Goal: Task Accomplishment & Management: Manage account settings

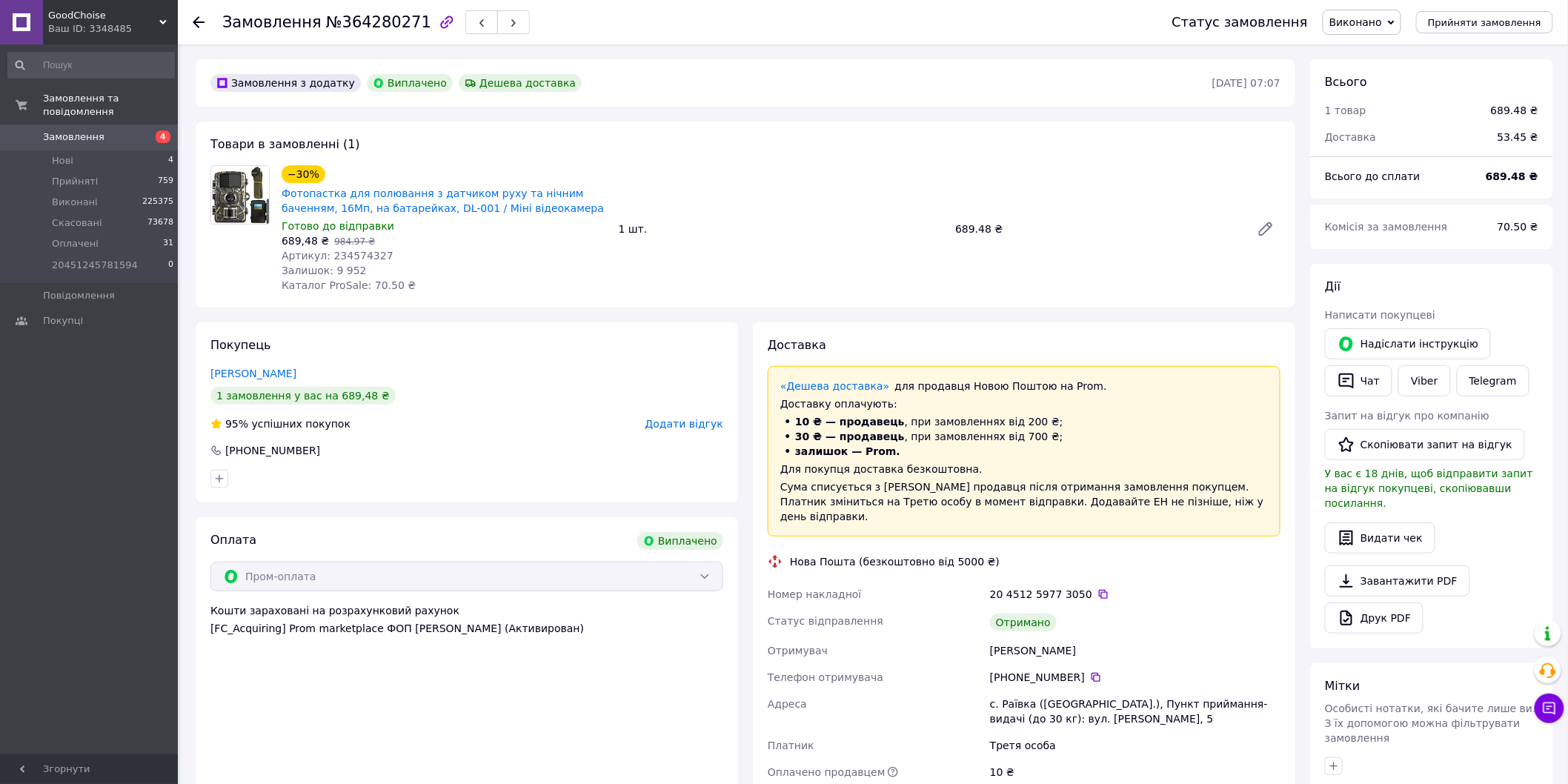
scroll to position [47, 0]
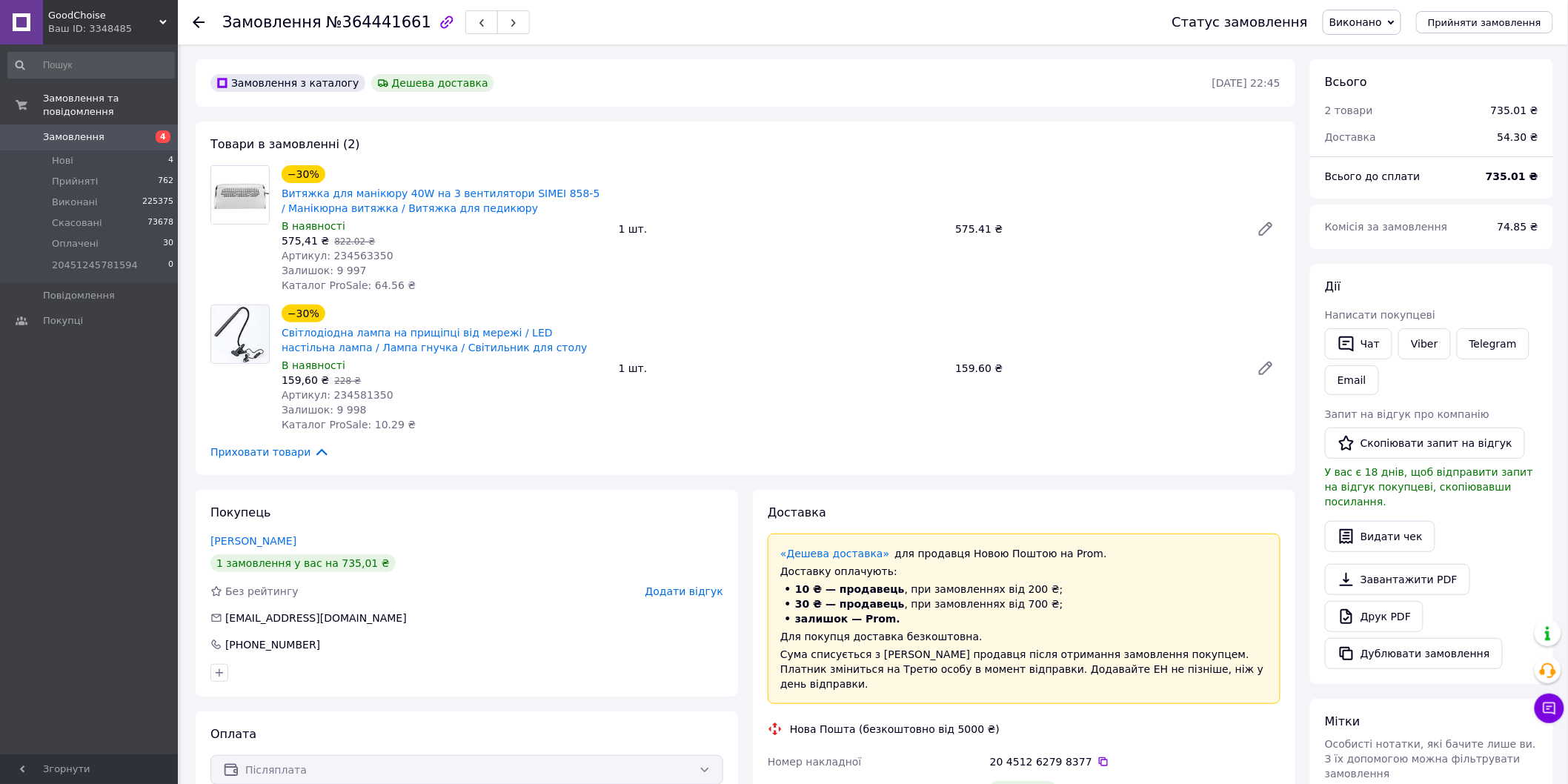
click at [160, 17] on div "GoodChoise Ваш ID: 3348485" at bounding box center [110, 22] width 135 height 44
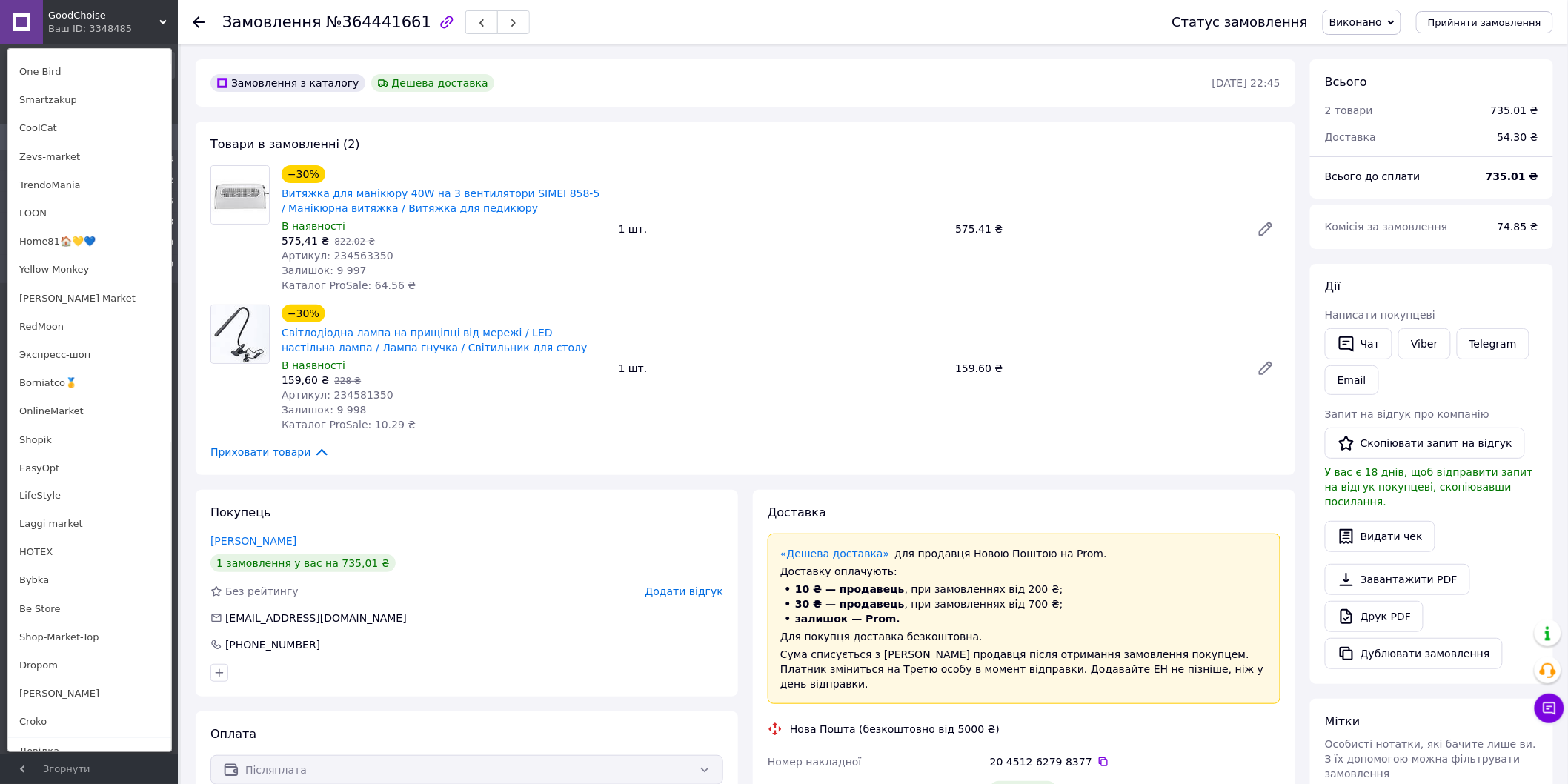
scroll to position [782, 0]
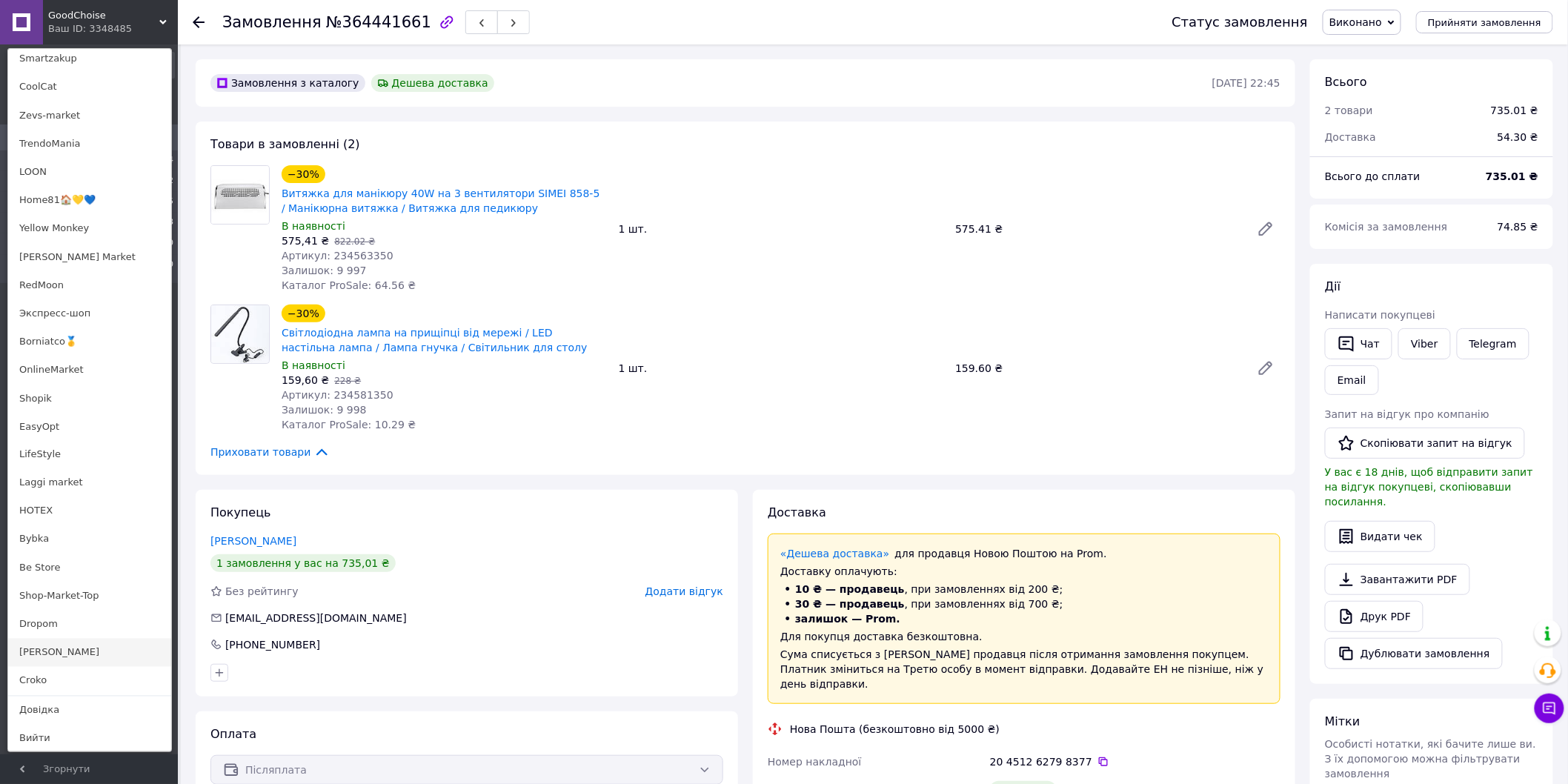
click at [65, 656] on link "[PERSON_NAME]" at bounding box center [89, 653] width 163 height 28
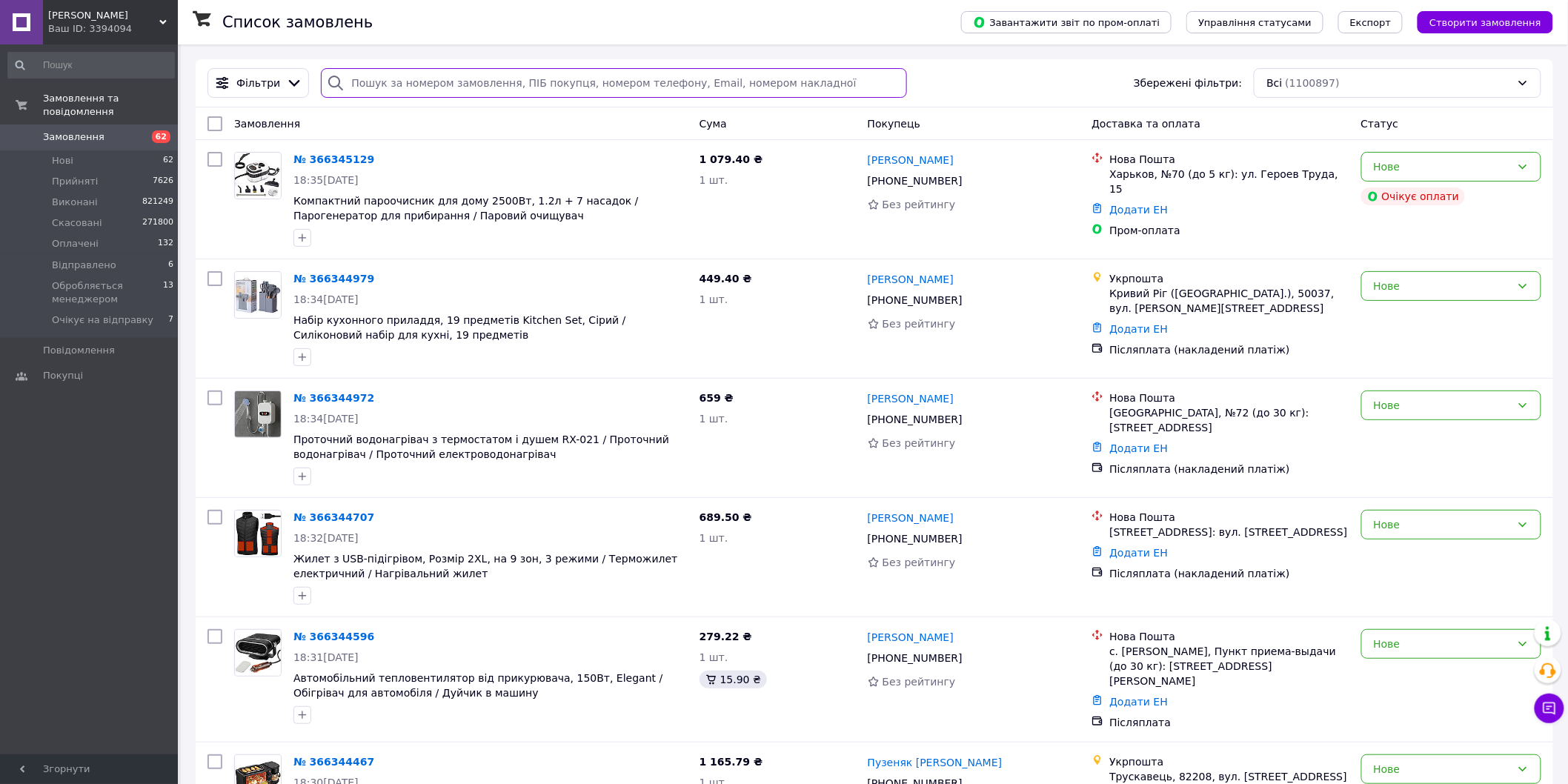
click at [372, 84] on input "search" at bounding box center [614, 83] width 586 height 29
paste input "[PERSON_NAME]"
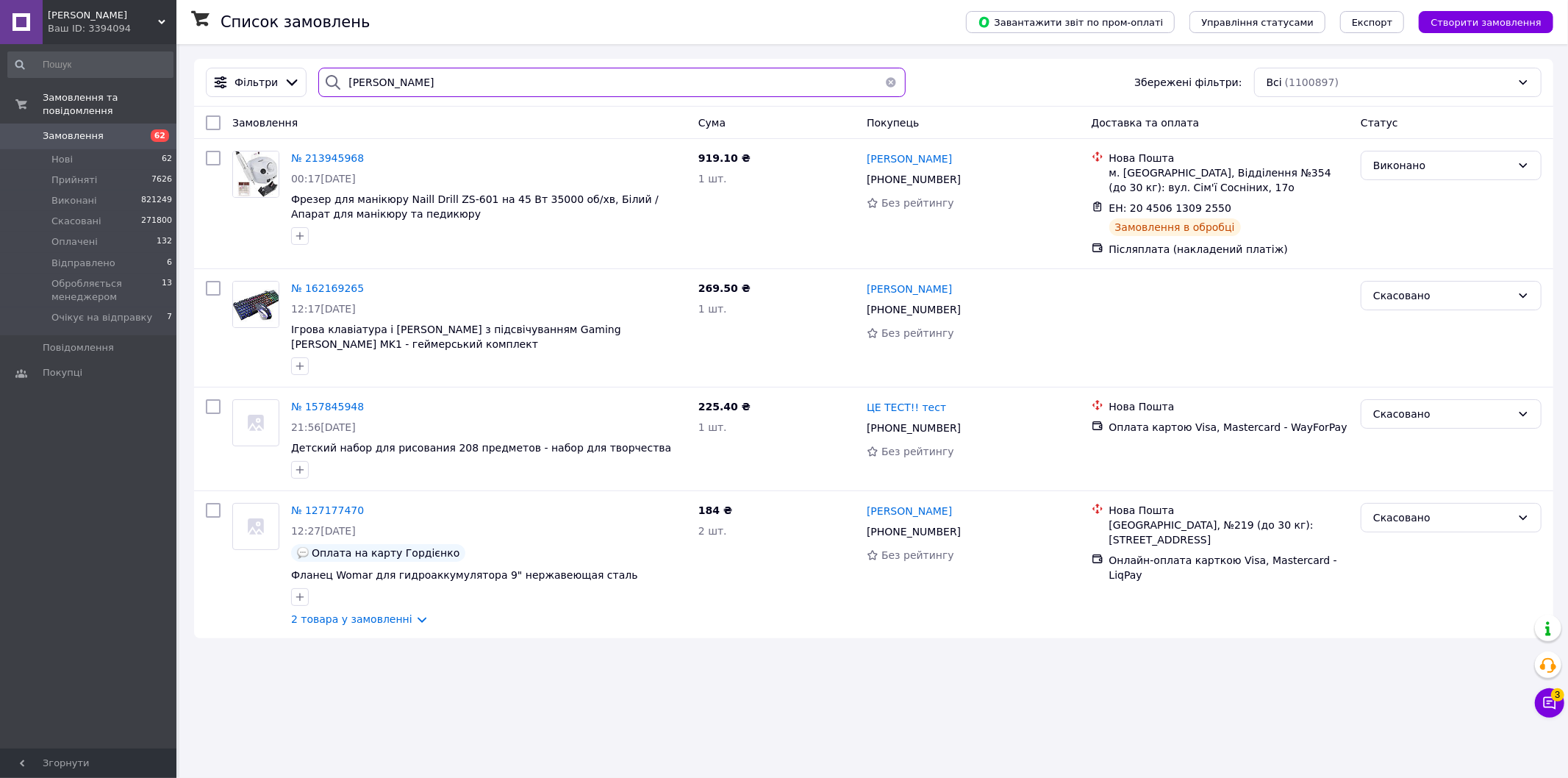
drag, startPoint x: 390, startPoint y: 85, endPoint x: 304, endPoint y: 87, distance: 86.0
click at [304, 87] on div "Фільтри HUGO Збережені фільтри: Всі (1100897)" at bounding box center [873, 82] width 1347 height 29
paste input "364280916"
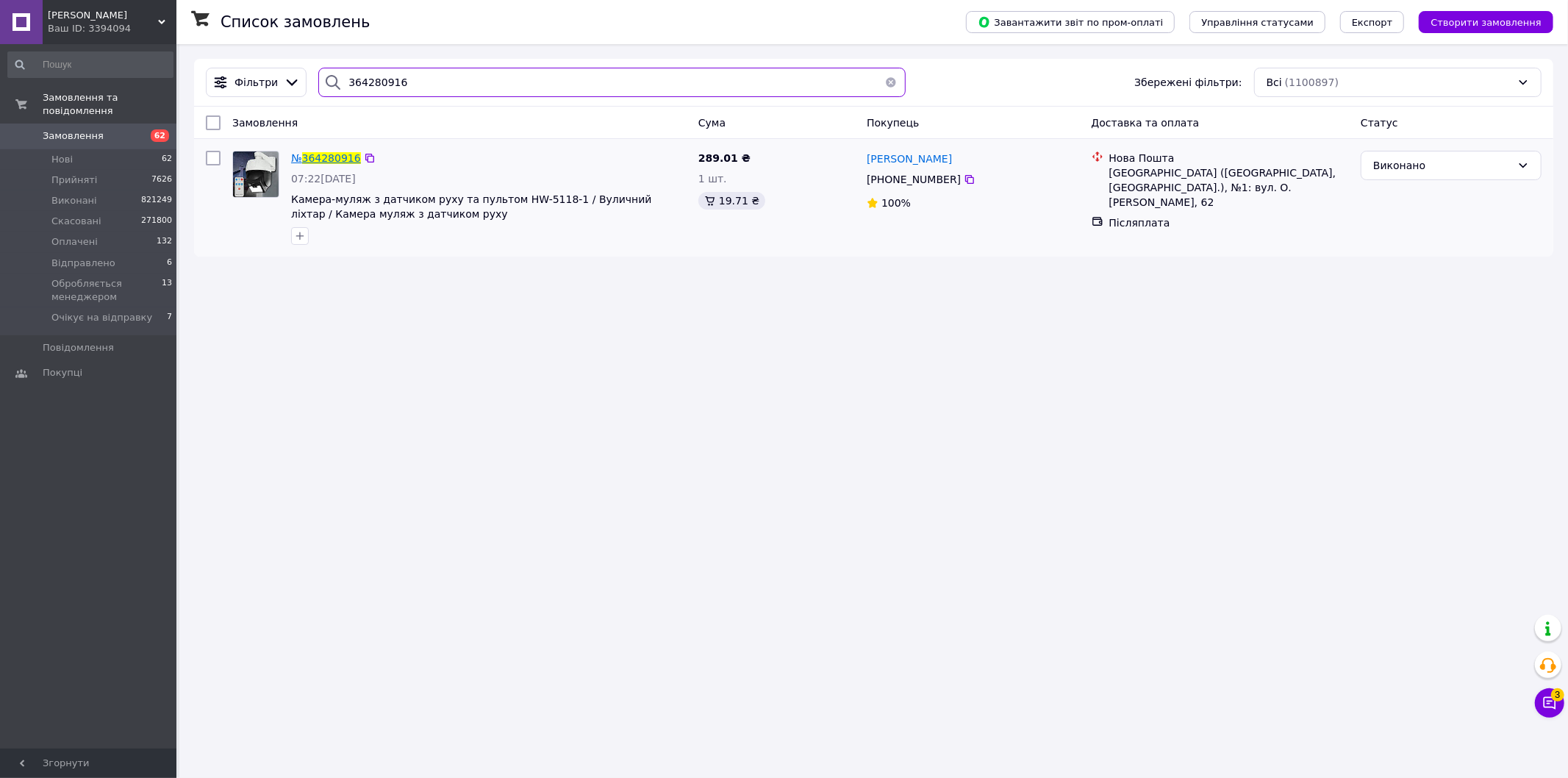
type input "364280916"
click at [317, 160] on span "364280916" at bounding box center [331, 158] width 58 height 11
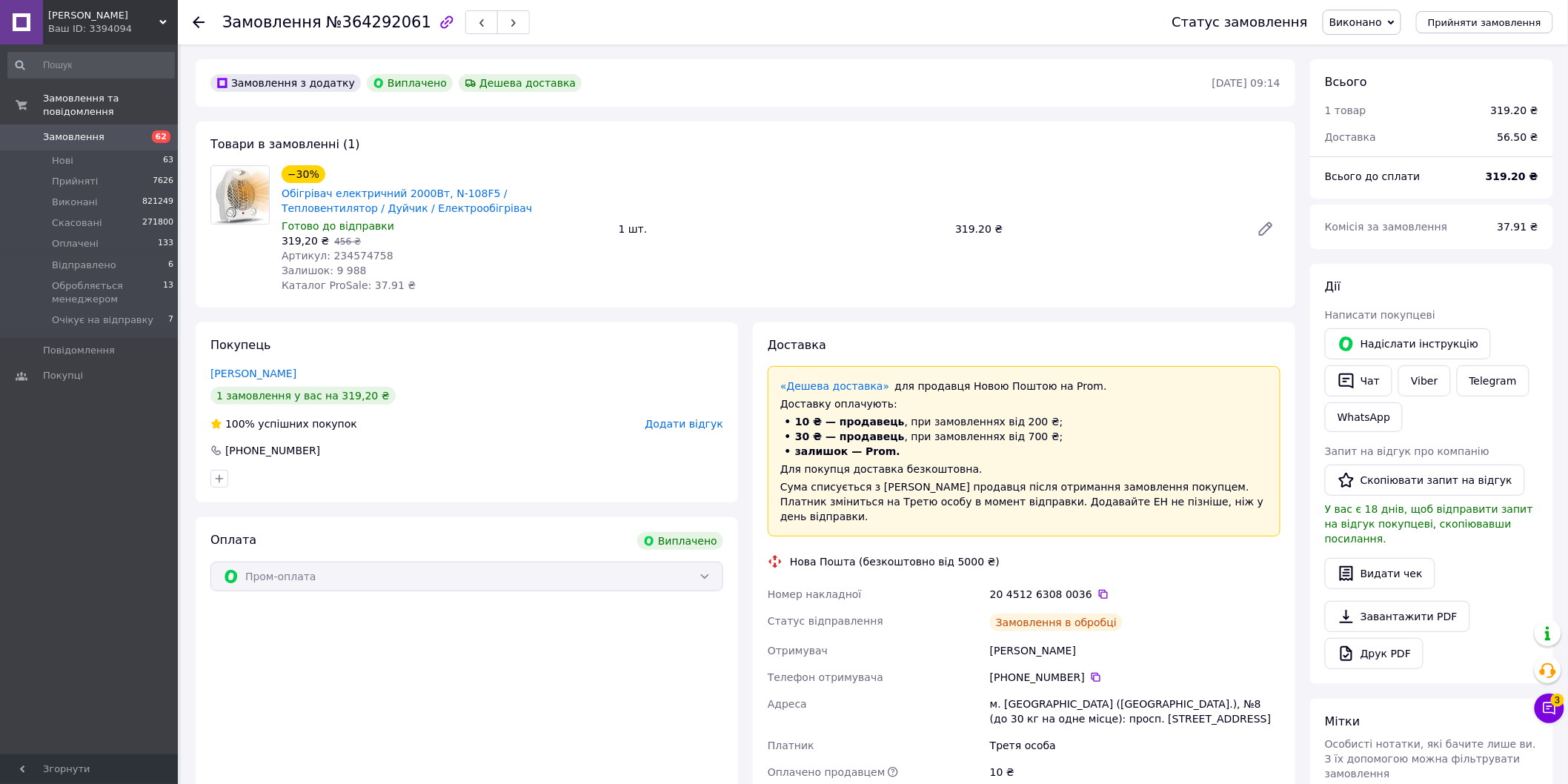
scroll to position [47, 0]
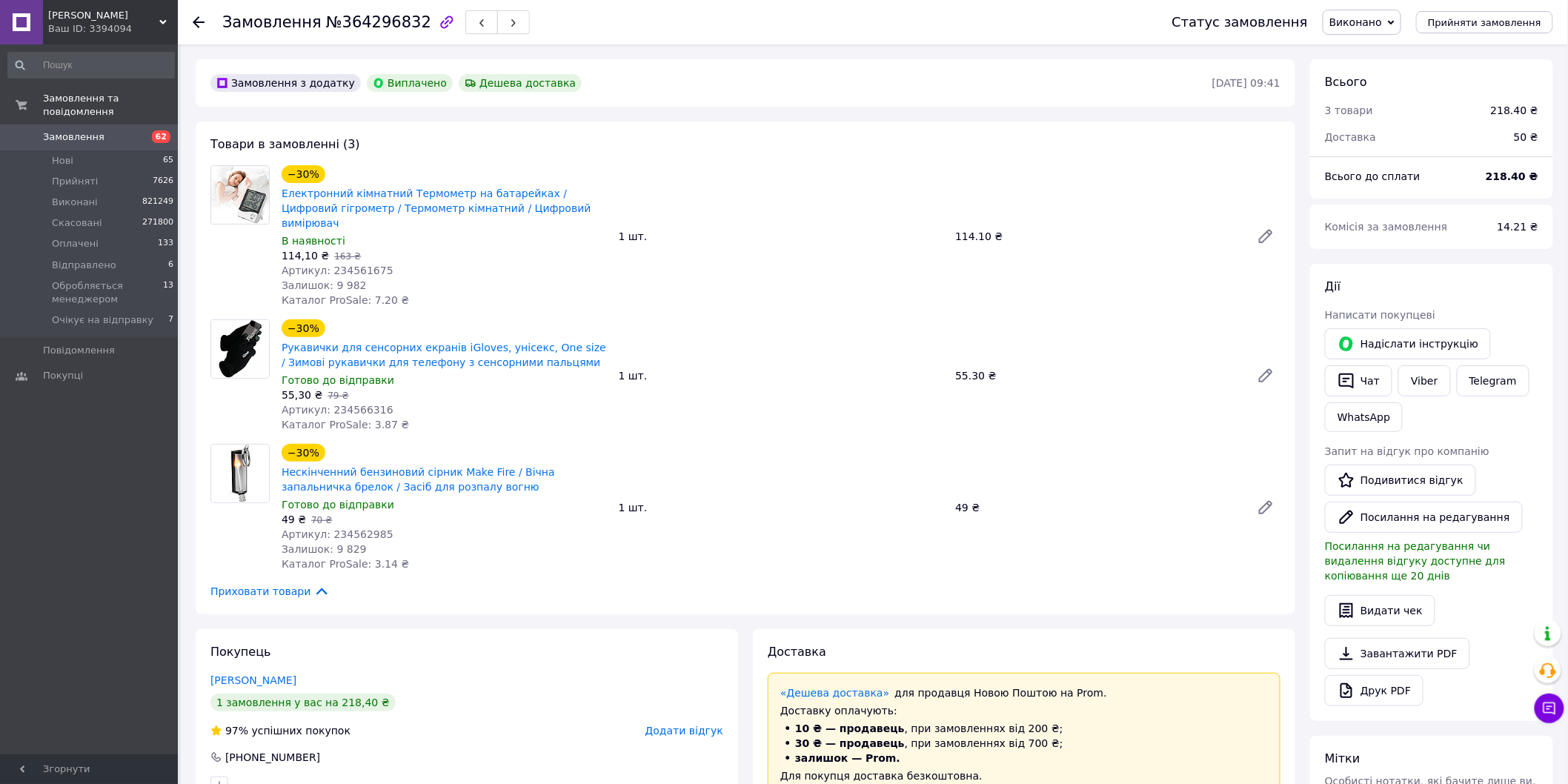
scroll to position [83, 0]
click at [611, 83] on div "Замовлення з додатку Виплачено Дешева доставка" at bounding box center [710, 83] width 1005 height 24
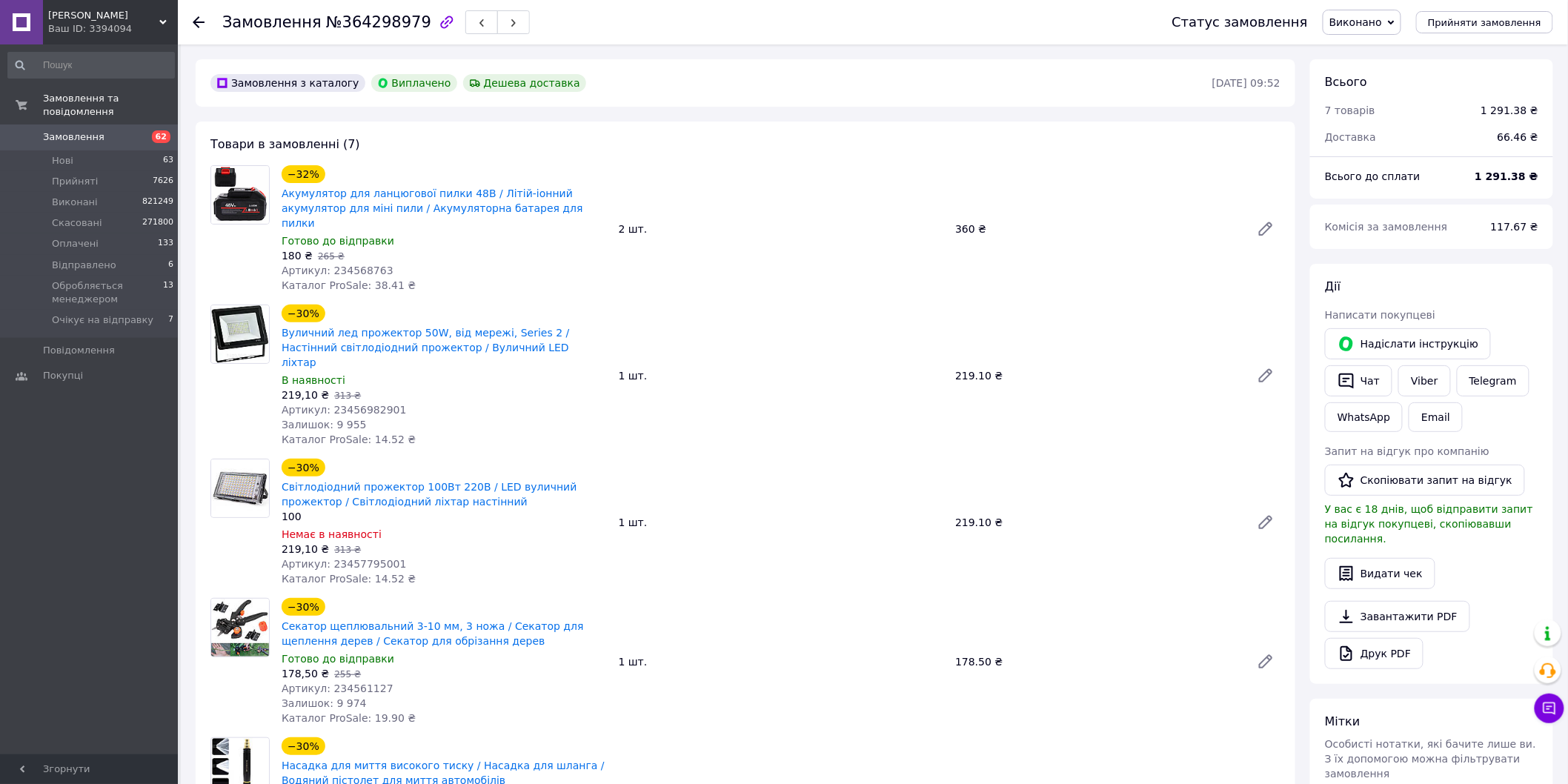
scroll to position [47, 0]
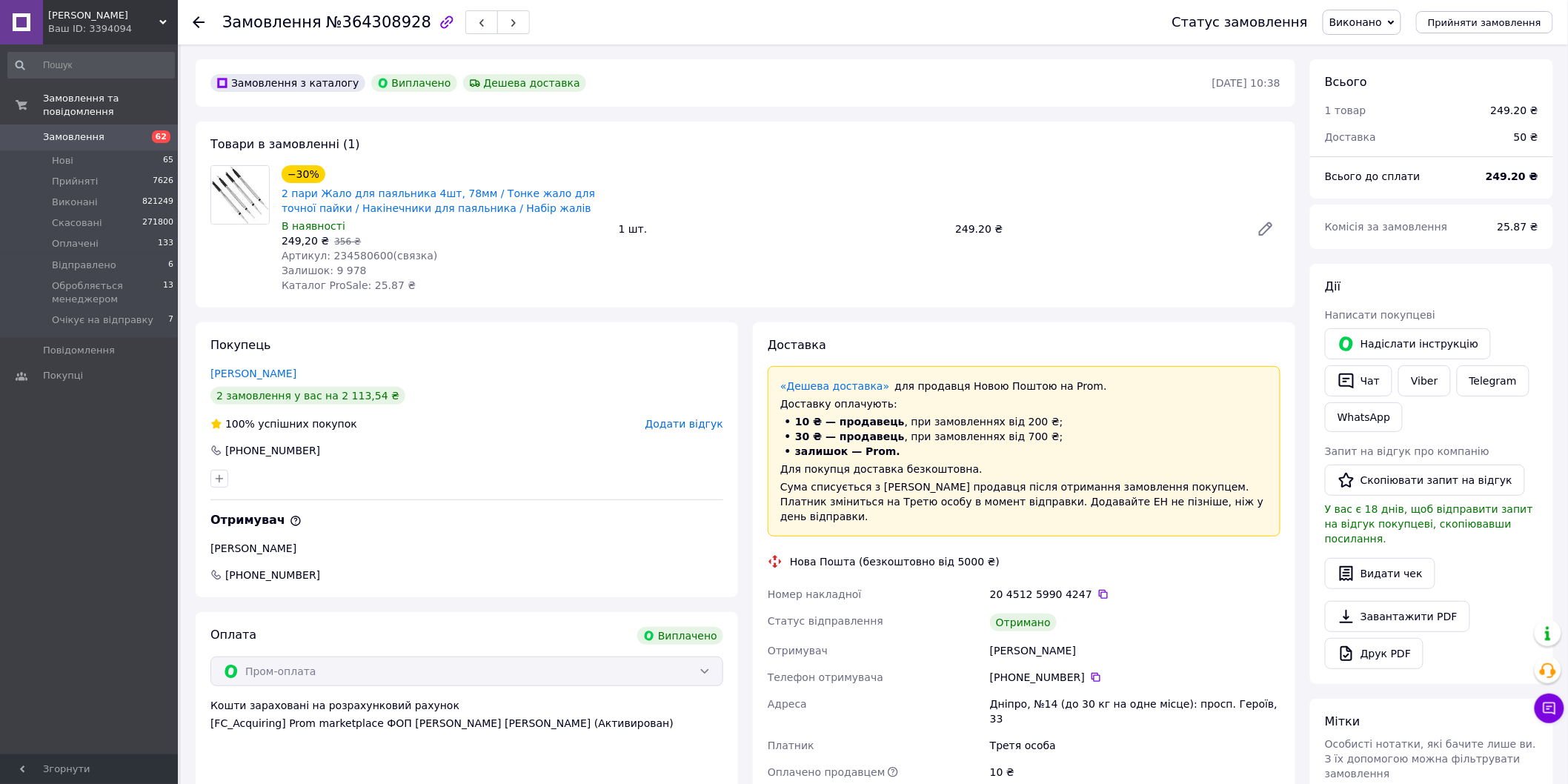
scroll to position [47, 0]
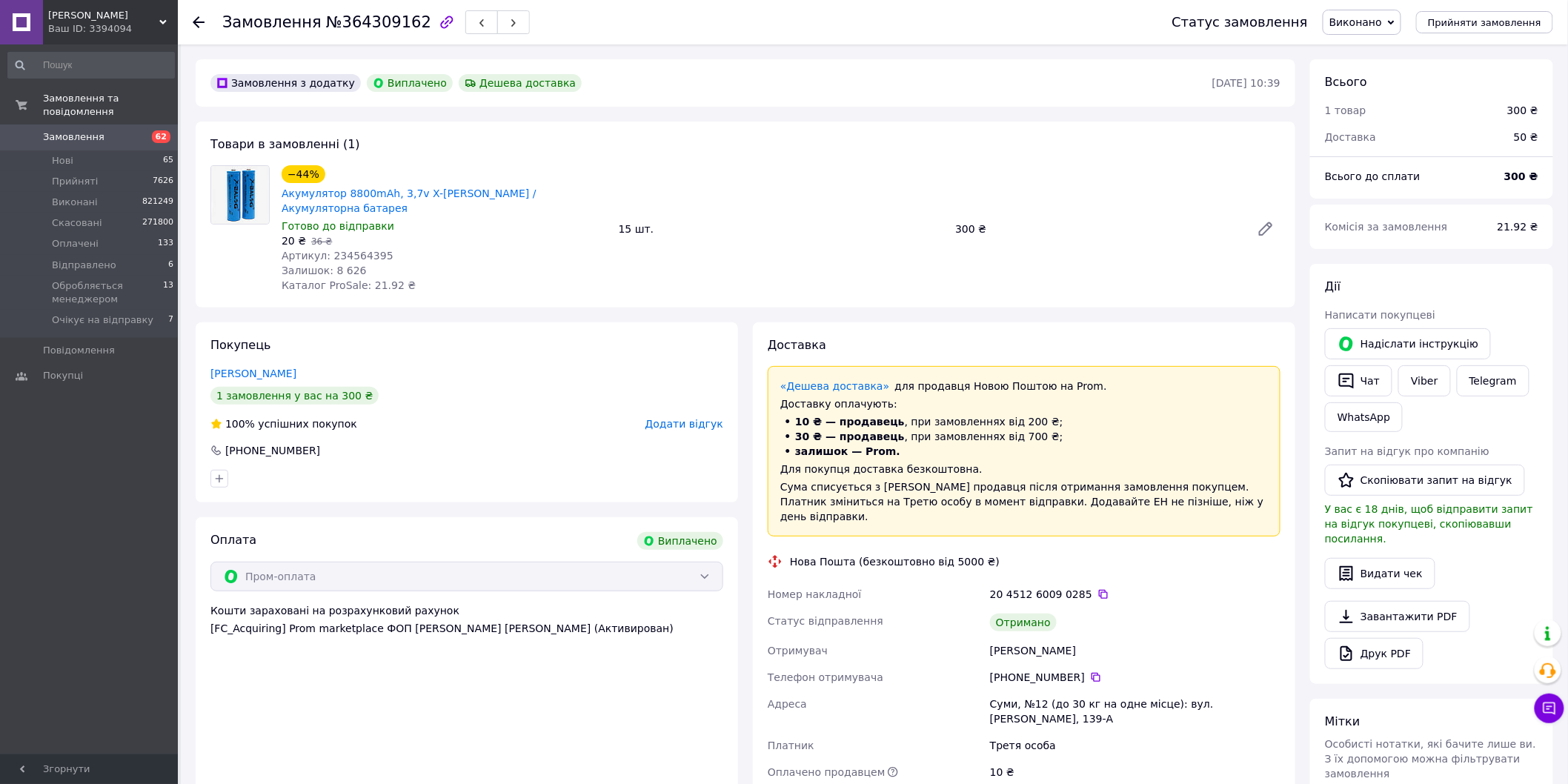
scroll to position [47, 0]
